Goal: Register for event/course

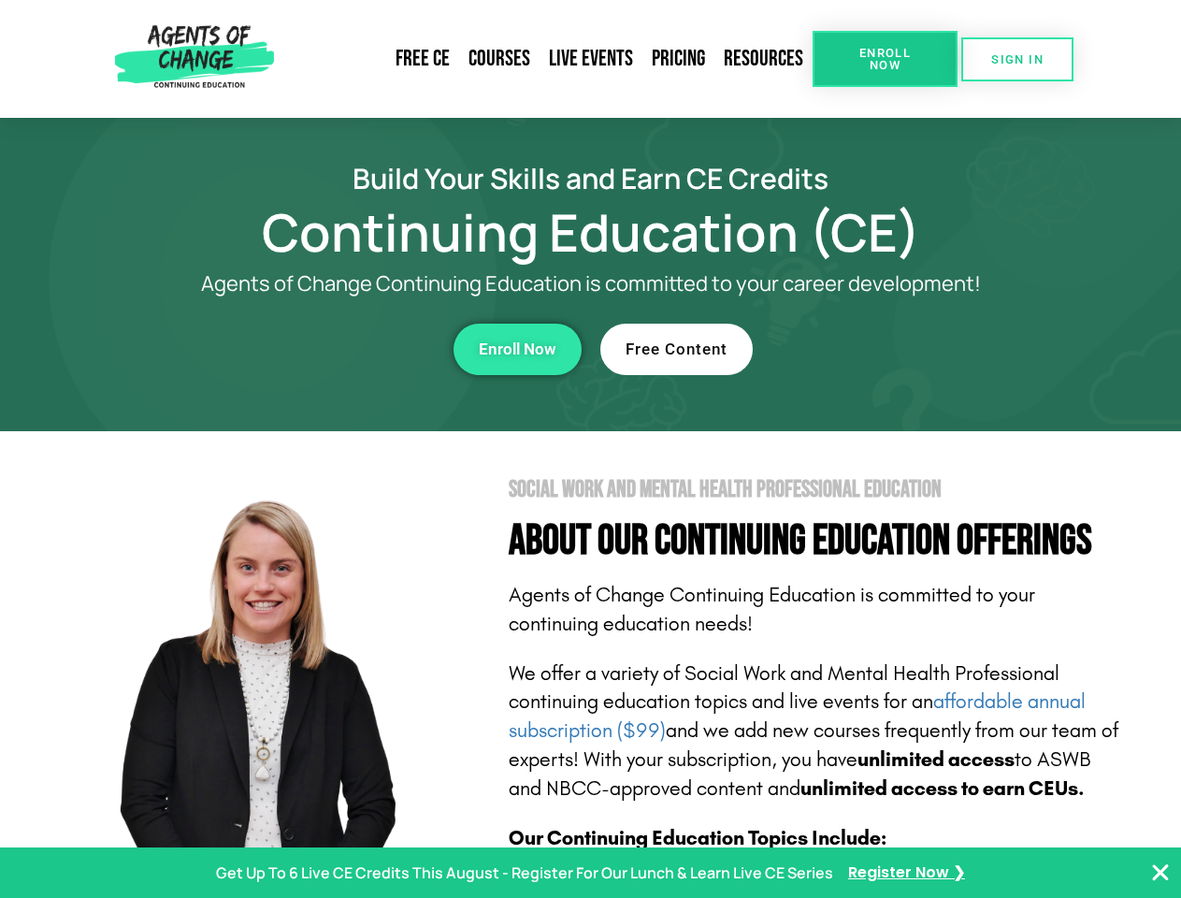
click at [590, 449] on section "Social Work and Mental Health Professional Education About Our Continuing Educa…" at bounding box center [590, 824] width 1181 height 786
click at [885, 59] on span "Enroll Now" at bounding box center [885, 59] width 85 height 24
click at [1018, 59] on span "SIGN IN" at bounding box center [1018, 59] width 52 height 12
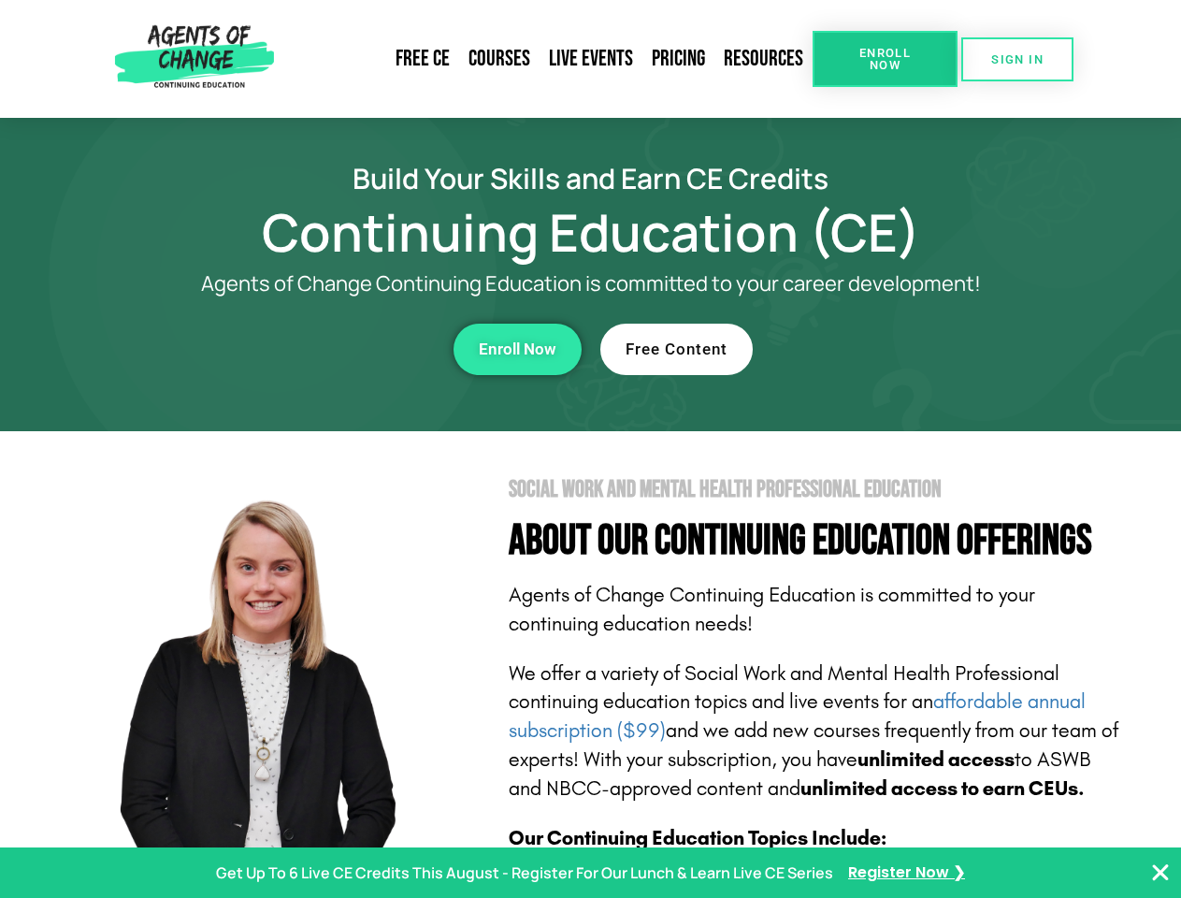
click at [325, 349] on div "Enroll Now" at bounding box center [324, 349] width 514 height 51
click at [517, 349] on span "Enroll Now" at bounding box center [518, 349] width 78 height 16
click at [858, 349] on div "Free Content" at bounding box center [858, 349] width 514 height 51
